Goal: Information Seeking & Learning: Learn about a topic

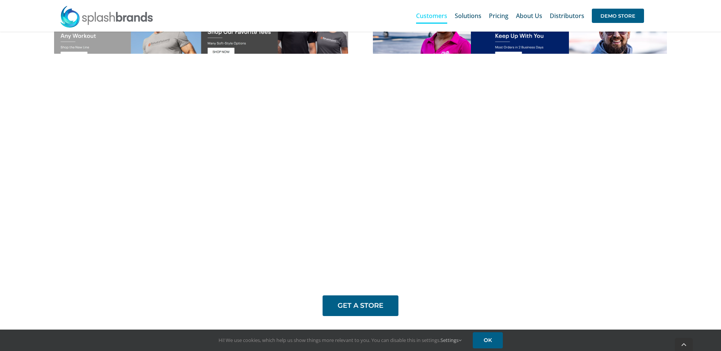
scroll to position [622, 0]
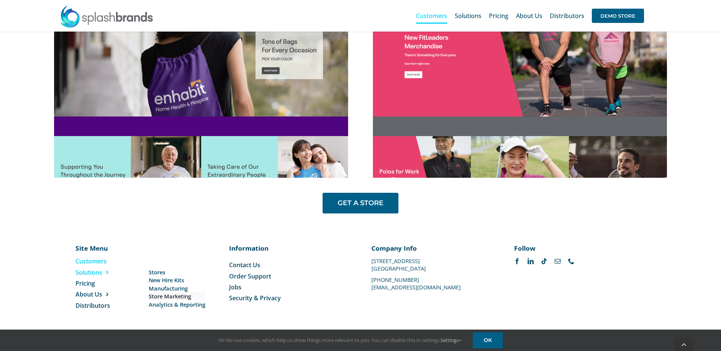
click at [168, 296] on span "Store Marketing" at bounding box center [170, 296] width 42 height 8
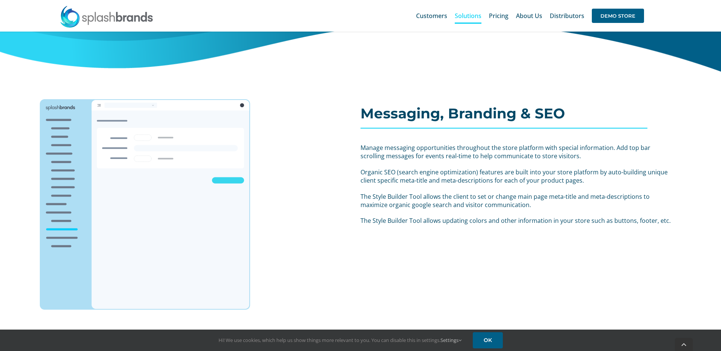
scroll to position [384, 0]
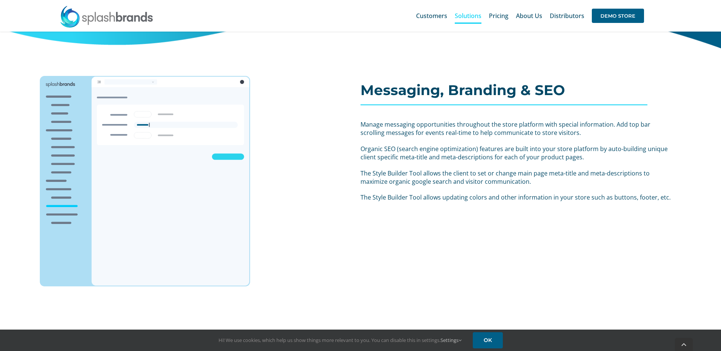
click at [263, 246] on icon "Lottie animation" at bounding box center [145, 181] width 263 height 263
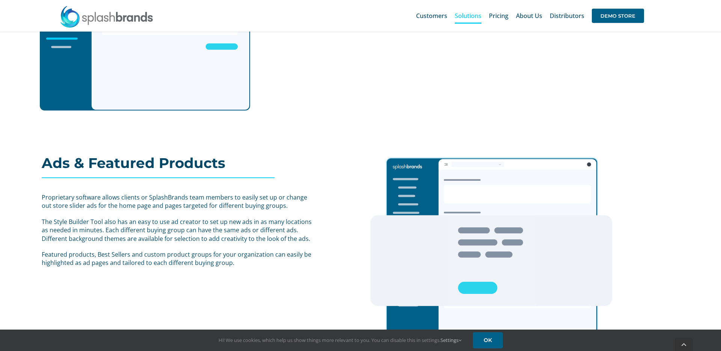
scroll to position [613, 0]
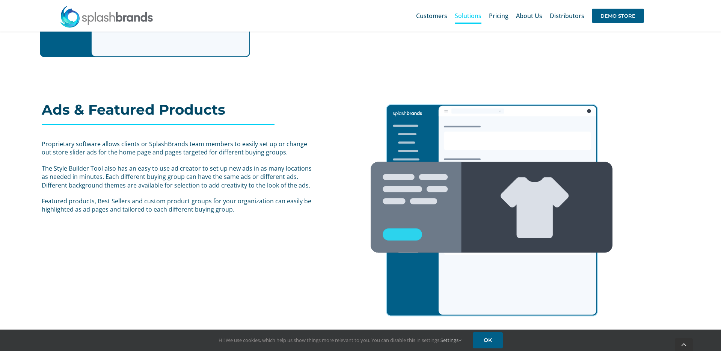
click at [324, 249] on div "Ads & Featured Products Proprietary software allows clients or SplashBrands tea…" at bounding box center [361, 202] width 750 height 239
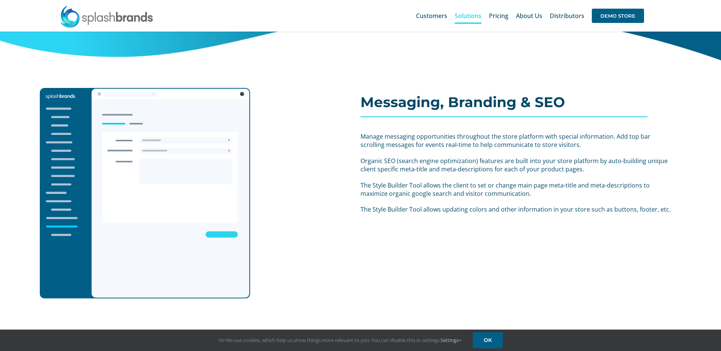
scroll to position [0, 0]
